Goal: Contribute content: Add original content to the website for others to see

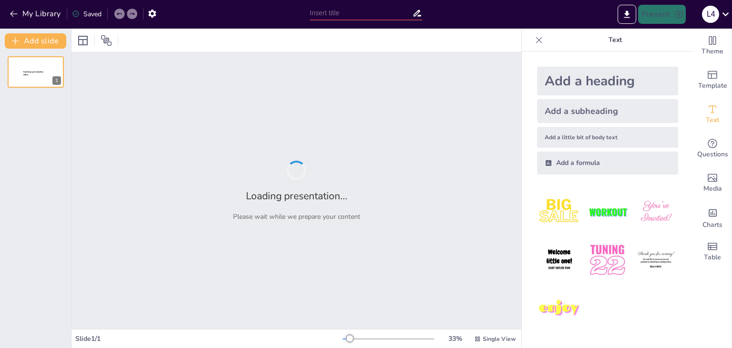
type input "Key Events of the French Revolution: A Historical Overview"
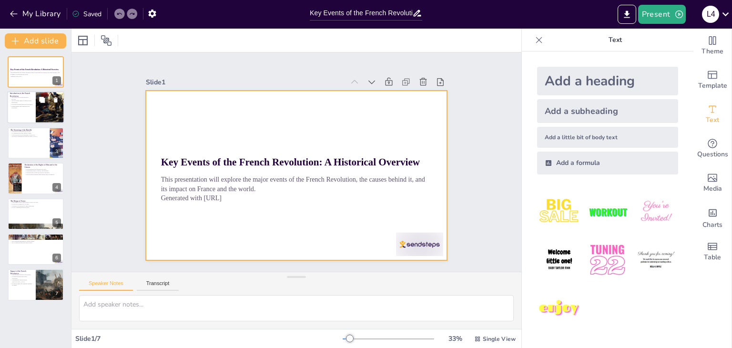
click at [33, 111] on div at bounding box center [35, 107] width 57 height 32
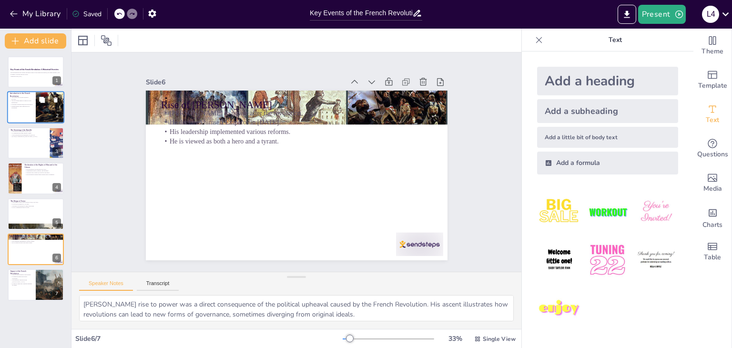
type textarea "The Reign of Terror, lasting from [DATE] to [DATE], represents a significant an…"
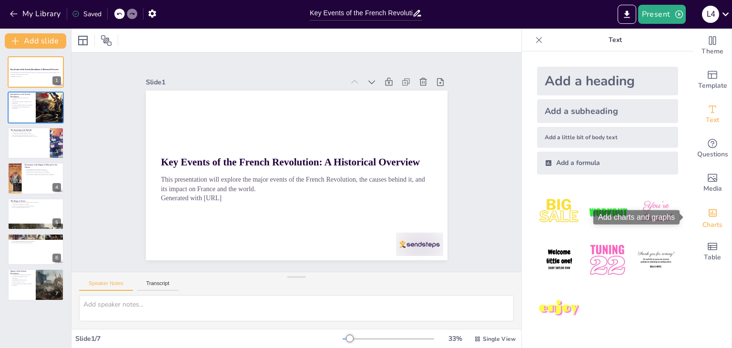
click at [707, 222] on span "Charts" at bounding box center [712, 225] width 20 height 10
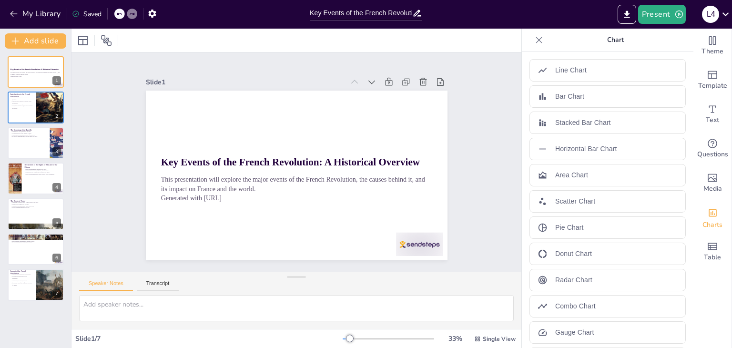
click at [534, 40] on icon at bounding box center [539, 40] width 10 height 10
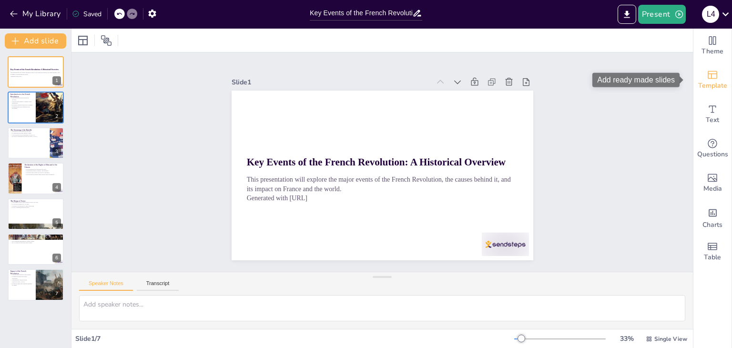
click at [708, 79] on icon "Add ready made slides" at bounding box center [712, 75] width 10 height 8
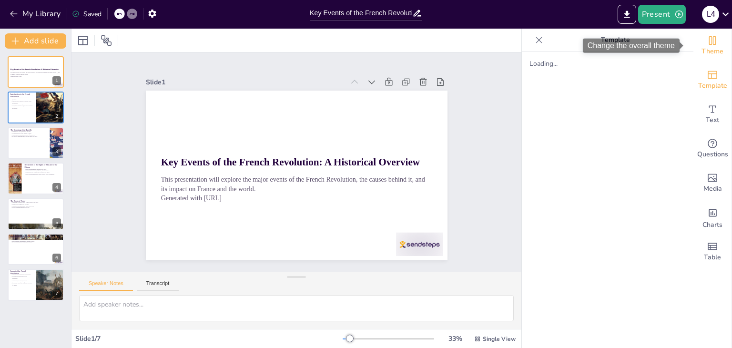
click at [711, 42] on div "Theme" at bounding box center [712, 46] width 38 height 34
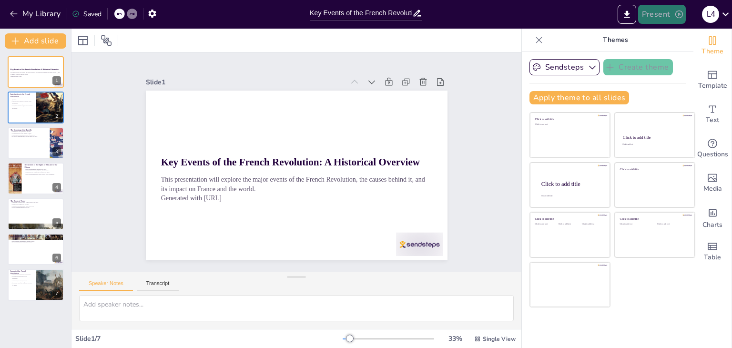
click at [669, 13] on button "Present" at bounding box center [662, 14] width 48 height 19
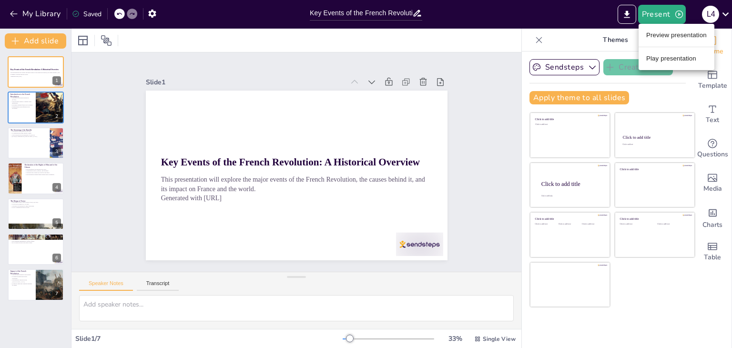
click at [682, 56] on li "Play presentation" at bounding box center [676, 58] width 76 height 15
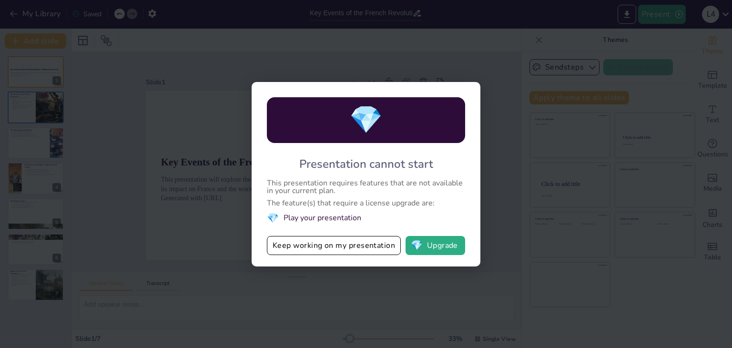
click at [335, 286] on div "💎 Presentation cannot start This presentation requires features that are not av…" at bounding box center [366, 174] width 732 height 348
click at [392, 241] on button "Keep working on my presentation" at bounding box center [334, 245] width 134 height 19
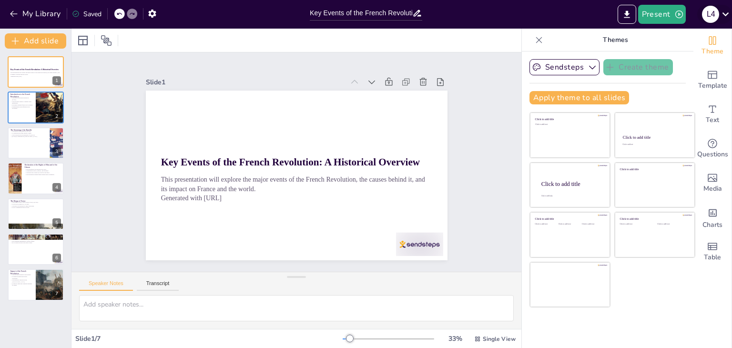
click at [724, 13] on icon at bounding box center [725, 14] width 7 height 4
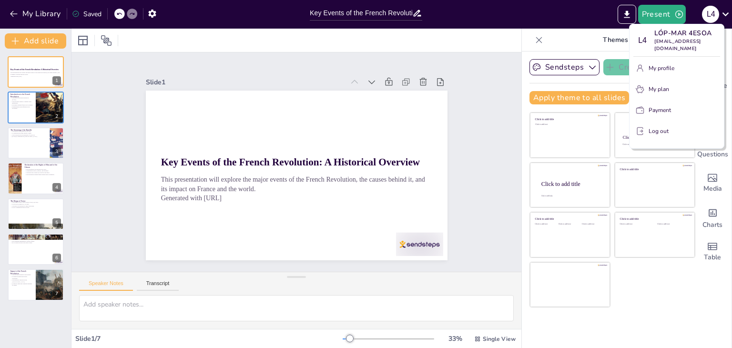
click at [505, 125] on div at bounding box center [366, 174] width 732 height 348
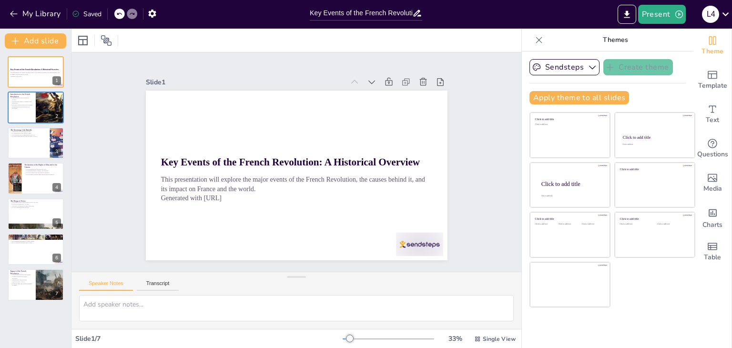
click at [534, 40] on icon at bounding box center [539, 40] width 10 height 10
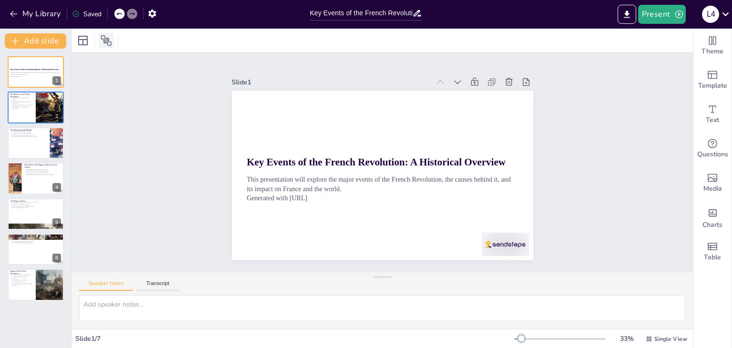
click at [102, 41] on icon at bounding box center [106, 40] width 11 height 11
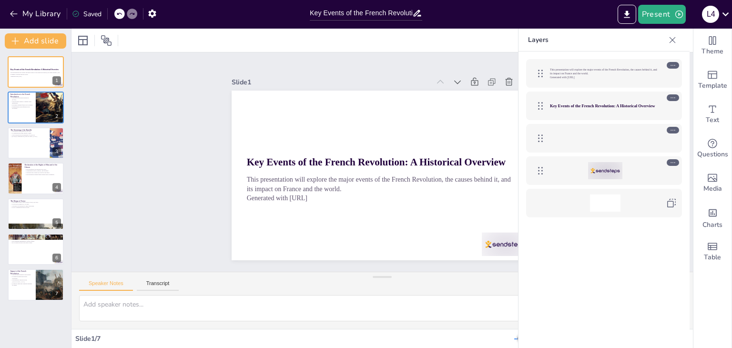
click at [91, 40] on div at bounding box center [96, 40] width 43 height 15
click at [86, 40] on icon at bounding box center [82, 40] width 11 height 11
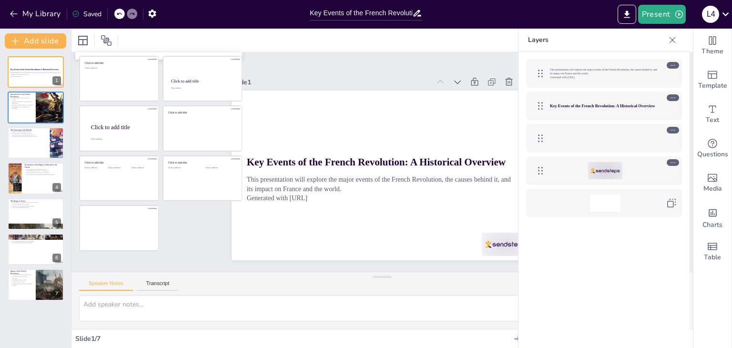
click at [333, 69] on div "Slide 1 Key Events of the French Revolution: A Historical Overview This present…" at bounding box center [383, 162] width 302 height 196
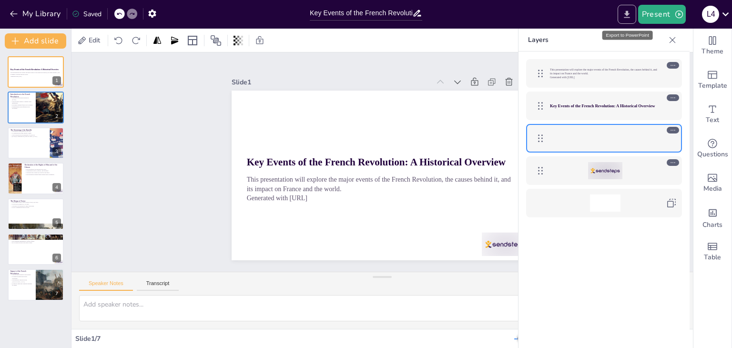
click at [630, 14] on icon "Export to PowerPoint" at bounding box center [627, 15] width 10 height 10
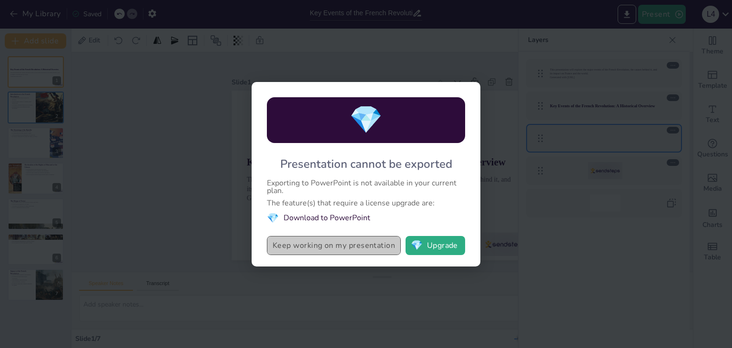
click at [371, 248] on button "Keep working on my presentation" at bounding box center [334, 245] width 134 height 19
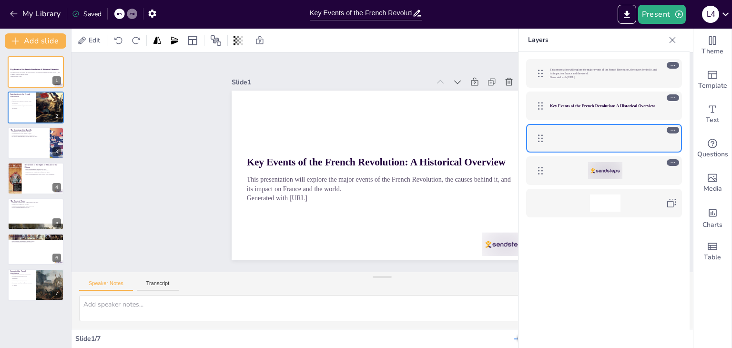
click at [672, 38] on icon at bounding box center [672, 40] width 10 height 10
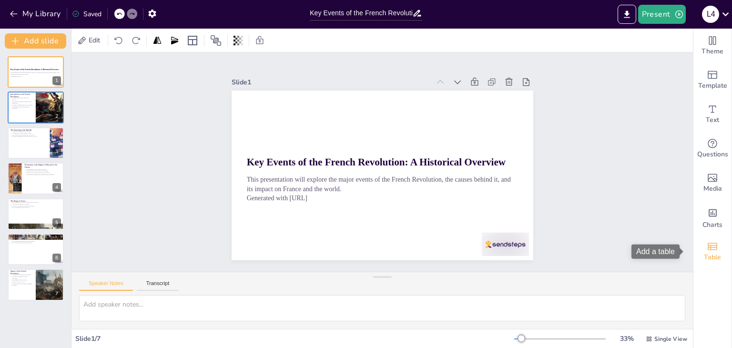
click at [706, 250] on icon "Add a table" at bounding box center [711, 246] width 11 height 11
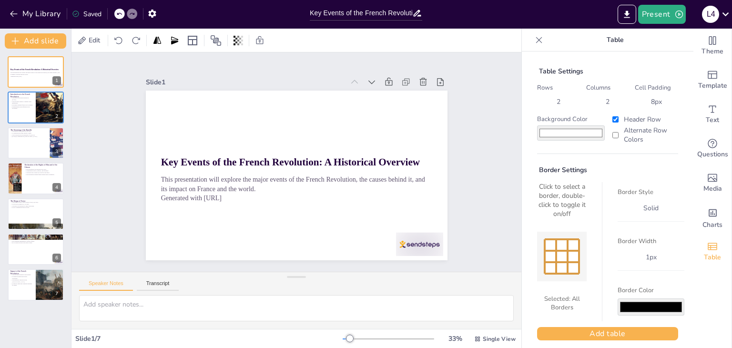
click at [536, 34] on div at bounding box center [538, 39] width 15 height 15
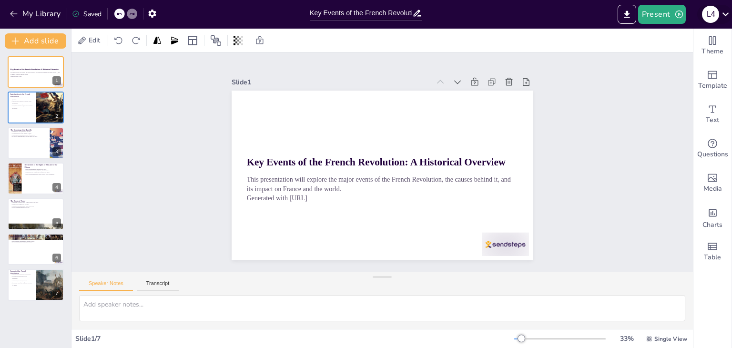
click at [721, 14] on icon at bounding box center [725, 14] width 13 height 13
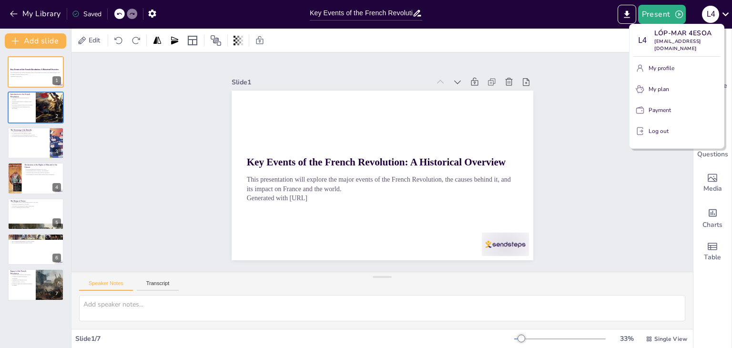
click at [551, 152] on div at bounding box center [366, 174] width 732 height 348
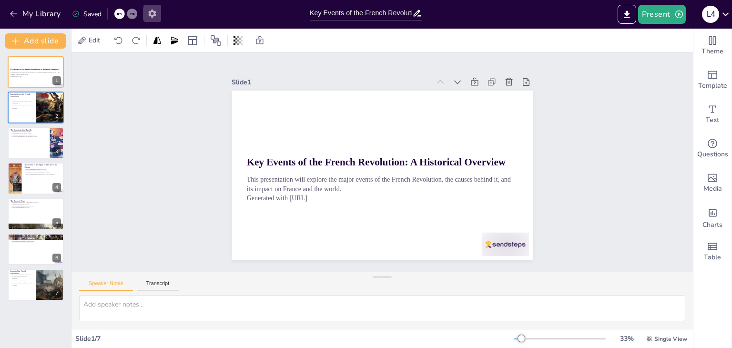
click at [156, 13] on icon "button" at bounding box center [152, 14] width 10 height 10
click at [151, 13] on icon "button" at bounding box center [152, 14] width 8 height 8
